Goal: Information Seeking & Learning: Compare options

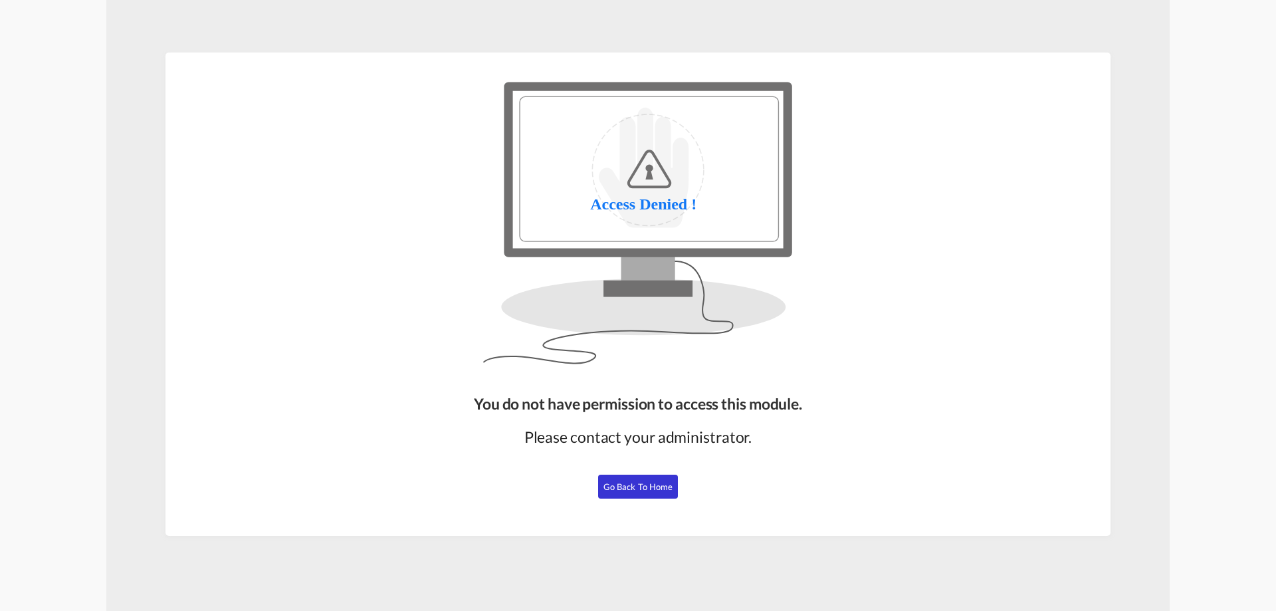
click at [659, 484] on span "Go Back to Home" at bounding box center [638, 486] width 70 height 11
